Goal: Information Seeking & Learning: Learn about a topic

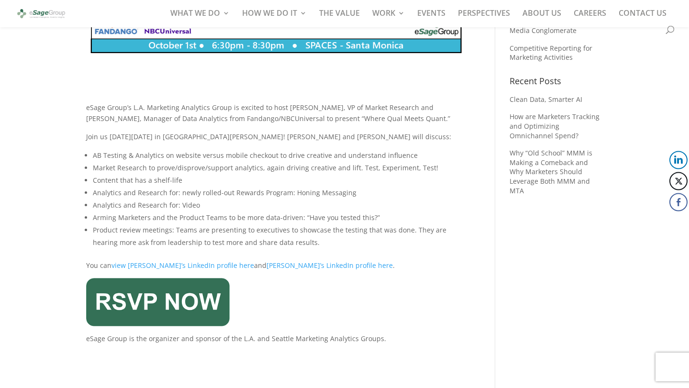
scroll to position [257, 0]
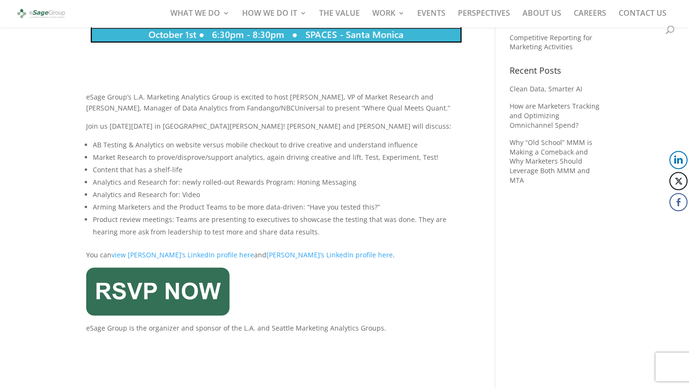
click at [286, 186] on li "Analytics and Research for: newly rolled-out Rewards Program: Honing Messaging" at bounding box center [280, 182] width 374 height 12
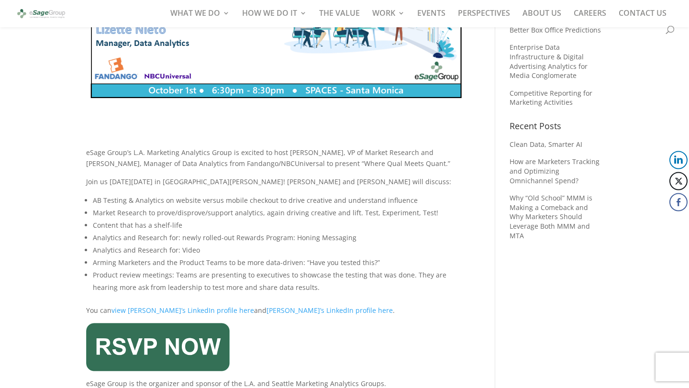
scroll to position [203, 0]
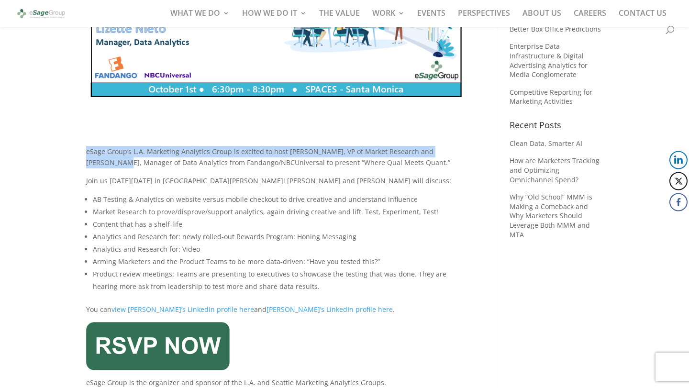
drag, startPoint x: 87, startPoint y: 151, endPoint x: 88, endPoint y: 160, distance: 9.6
click at [88, 160] on div "eSage Group’s L.A. Marketing Analytics Group is excited to host [PERSON_NAME], …" at bounding box center [276, 267] width 380 height 243
click at [168, 156] on div "eSage Group’s L.A. Marketing Analytics Group is excited to host [PERSON_NAME], …" at bounding box center [276, 267] width 380 height 243
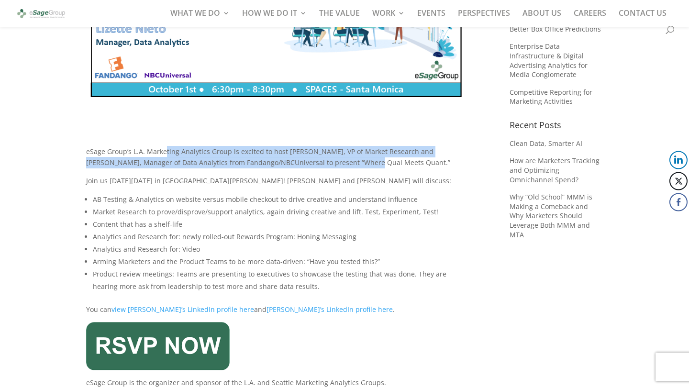
drag, startPoint x: 165, startPoint y: 148, endPoint x: 330, endPoint y: 159, distance: 165.0
click at [330, 159] on div "eSage Group’s L.A. Marketing Analytics Group is excited to host [PERSON_NAME], …" at bounding box center [276, 267] width 380 height 243
click at [132, 168] on div "eSage Group’s L.A. Marketing Analytics Group is excited to host [PERSON_NAME], …" at bounding box center [276, 267] width 380 height 243
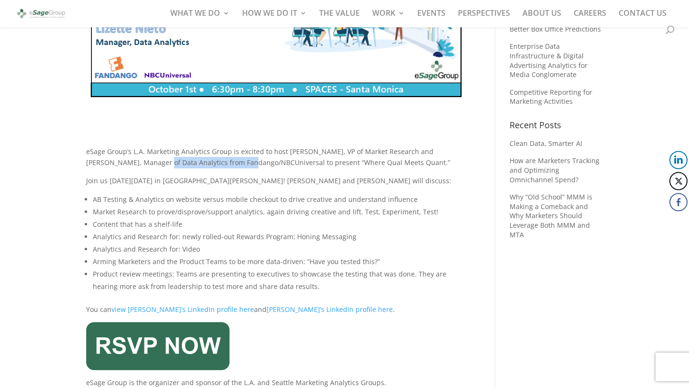
drag, startPoint x: 128, startPoint y: 165, endPoint x: 207, endPoint y: 165, distance: 78.9
click at [208, 165] on div "eSage Group’s L.A. Marketing Analytics Group is excited to host [PERSON_NAME], …" at bounding box center [276, 267] width 380 height 243
click at [200, 163] on div "eSage Group’s L.A. Marketing Analytics Group is excited to host [PERSON_NAME], …" at bounding box center [276, 267] width 380 height 243
drag, startPoint x: 200, startPoint y: 163, endPoint x: 291, endPoint y: 163, distance: 91.4
click at [291, 163] on div "eSage Group’s L.A. Marketing Analytics Group is excited to host [PERSON_NAME], …" at bounding box center [276, 267] width 380 height 243
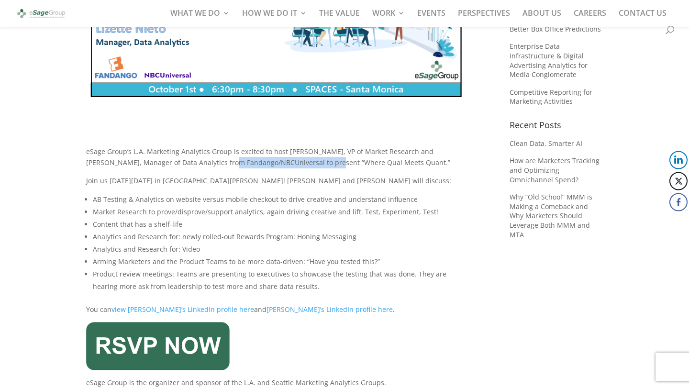
scroll to position [213, 0]
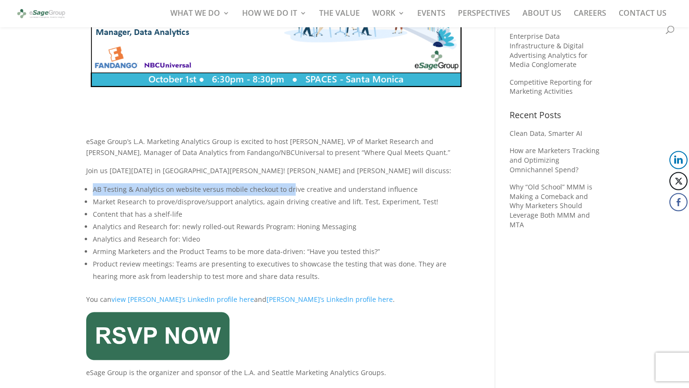
drag, startPoint x: 91, startPoint y: 190, endPoint x: 289, endPoint y: 187, distance: 197.2
click at [289, 187] on ul "AB Testing & Analytics on website versus mobile checkout to drive creative and …" at bounding box center [276, 238] width 380 height 111
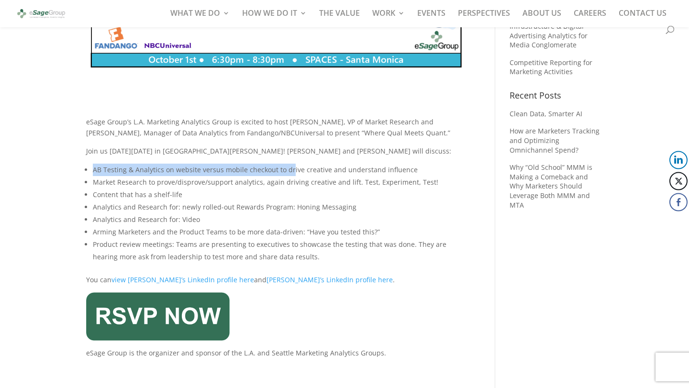
scroll to position [236, 0]
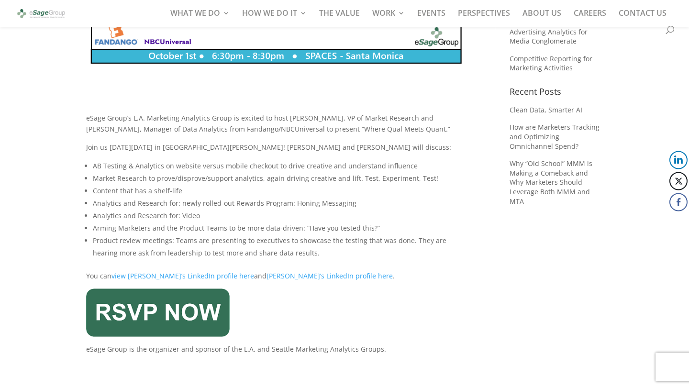
click at [138, 181] on li "Market Research to prove/disprove/support analytics, again driving creative and…" at bounding box center [280, 178] width 374 height 12
drag, startPoint x: 97, startPoint y: 178, endPoint x: 260, endPoint y: 182, distance: 163.7
click at [260, 182] on li "Market Research to prove/disprove/support analytics, again driving creative and…" at bounding box center [280, 178] width 374 height 12
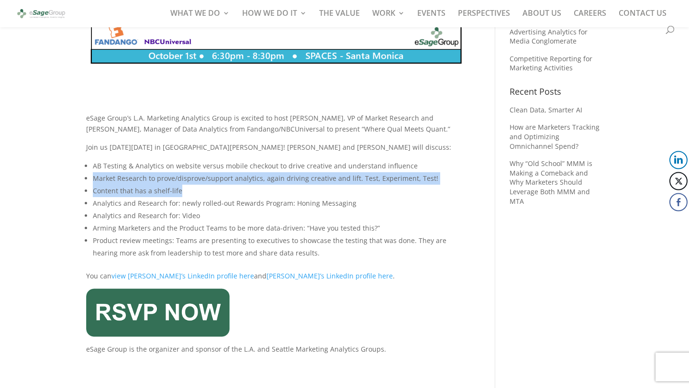
drag, startPoint x: 95, startPoint y: 180, endPoint x: 241, endPoint y: 189, distance: 146.7
click at [241, 189] on ul "AB Testing & Analytics on website versus mobile checkout to drive creative and …" at bounding box center [276, 215] width 380 height 111
click at [241, 189] on li "Content that has a shelf-life" at bounding box center [280, 191] width 374 height 12
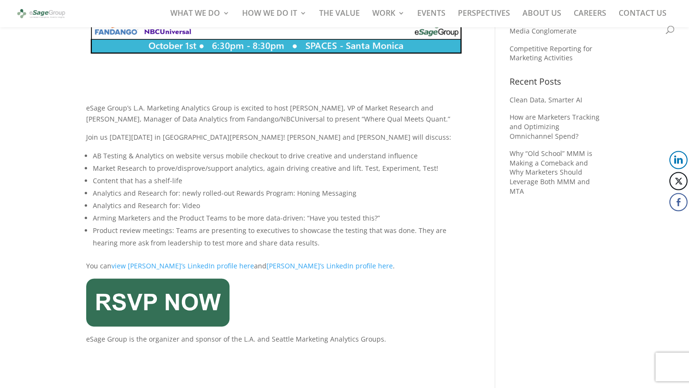
scroll to position [249, 0]
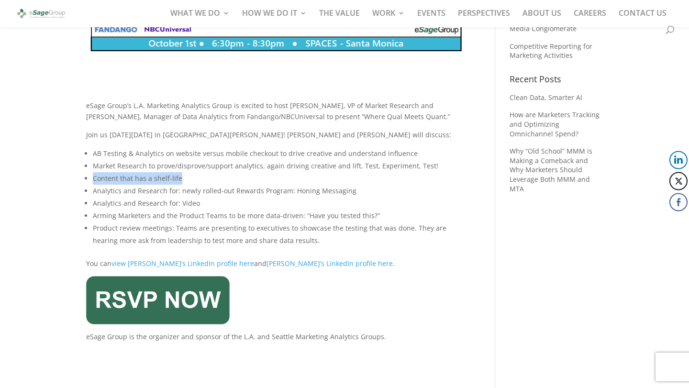
drag, startPoint x: 91, startPoint y: 179, endPoint x: 199, endPoint y: 179, distance: 108.1
click at [199, 179] on ul "AB Testing & Analytics on website versus mobile checkout to drive creative and …" at bounding box center [276, 202] width 380 height 111
click at [92, 192] on ul "AB Testing & Analytics on website versus mobile checkout to drive creative and …" at bounding box center [276, 202] width 380 height 111
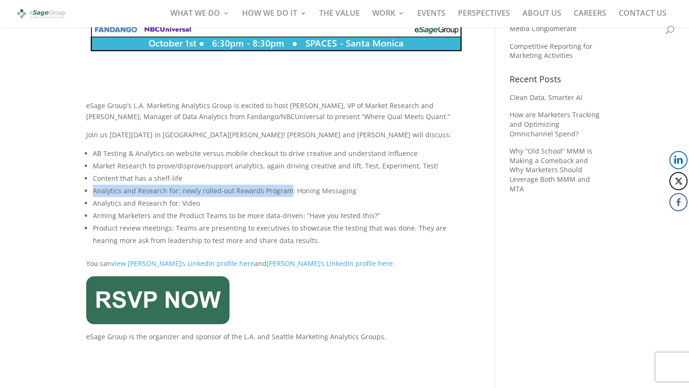
drag, startPoint x: 92, startPoint y: 192, endPoint x: 277, endPoint y: 193, distance: 184.2
click at [277, 193] on ul "AB Testing & Analytics on website versus mobile checkout to drive creative and …" at bounding box center [276, 202] width 380 height 111
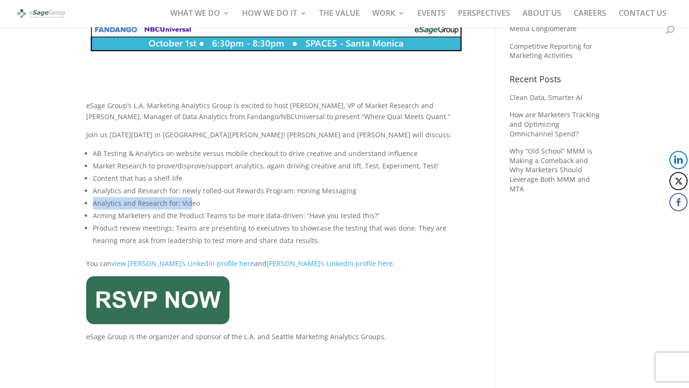
drag, startPoint x: 94, startPoint y: 203, endPoint x: 190, endPoint y: 204, distance: 95.7
click at [190, 204] on li "Analytics and Research for: Video" at bounding box center [280, 203] width 374 height 12
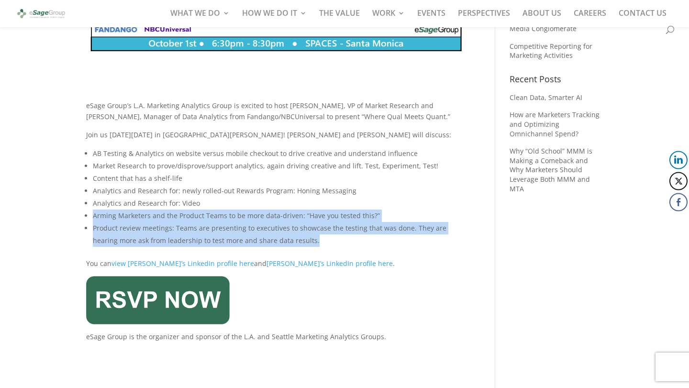
drag, startPoint x: 94, startPoint y: 216, endPoint x: 294, endPoint y: 241, distance: 201.1
click at [293, 241] on ul "AB Testing & Analytics on website versus mobile checkout to drive creative and …" at bounding box center [276, 202] width 380 height 111
click at [294, 241] on li "Product review meetings: Teams are presenting to executives to showcase the tes…" at bounding box center [280, 234] width 374 height 25
